Goal: Task Accomplishment & Management: Use online tool/utility

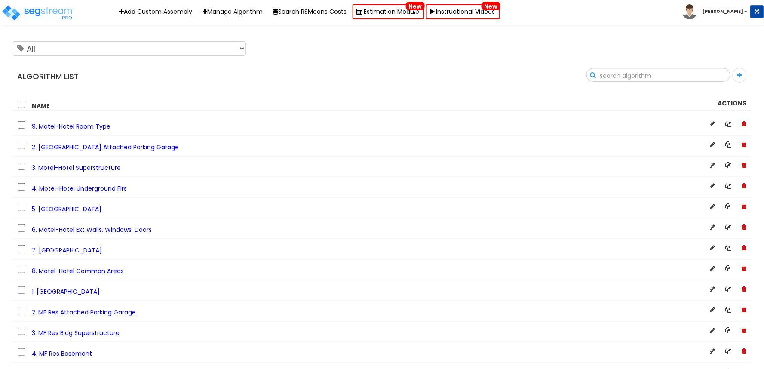
click at [711, 76] on input "text" at bounding box center [658, 75] width 143 height 15
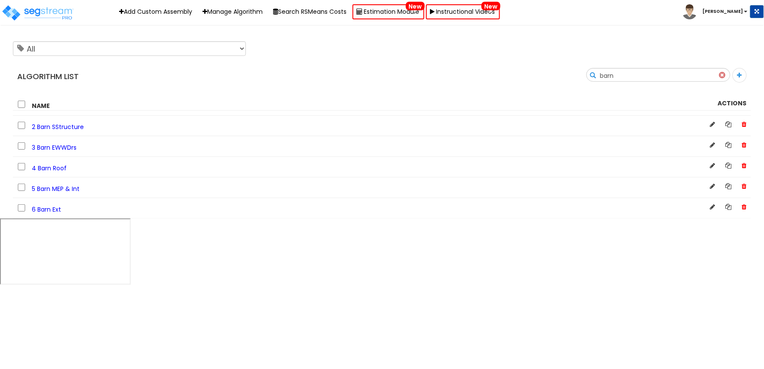
type input "barn"
click at [37, 209] on span "6 Barn Ext" at bounding box center [46, 209] width 29 height 9
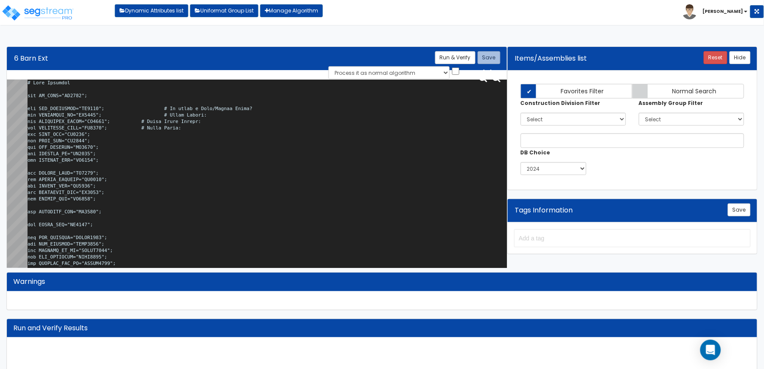
click at [224, 135] on textarea at bounding box center [267, 176] width 479 height 192
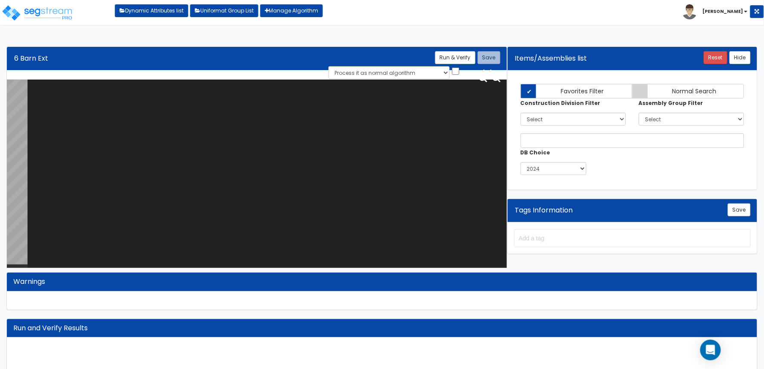
paste textarea "# Barn Exterior var ST_COMP="BU0022"; var HAS_BARNPATIO="IS0162"; # Is there a …"
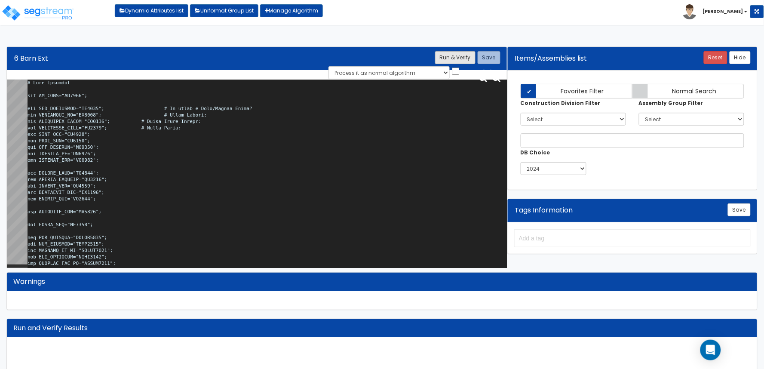
type textarea "# Barn Exterior var ST_COMP="BU0022"; var HAS_BARNPATIO="IS0162"; # Is there a …"
drag, startPoint x: 448, startPoint y: 58, endPoint x: 459, endPoint y: 94, distance: 37.0
click at [448, 58] on button "Run & Verify" at bounding box center [455, 57] width 40 height 13
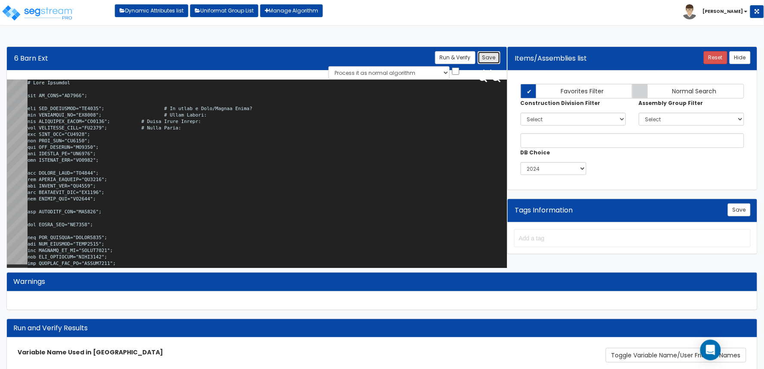
click at [480, 57] on button "Save" at bounding box center [489, 57] width 23 height 13
